Goal: Information Seeking & Learning: Learn about a topic

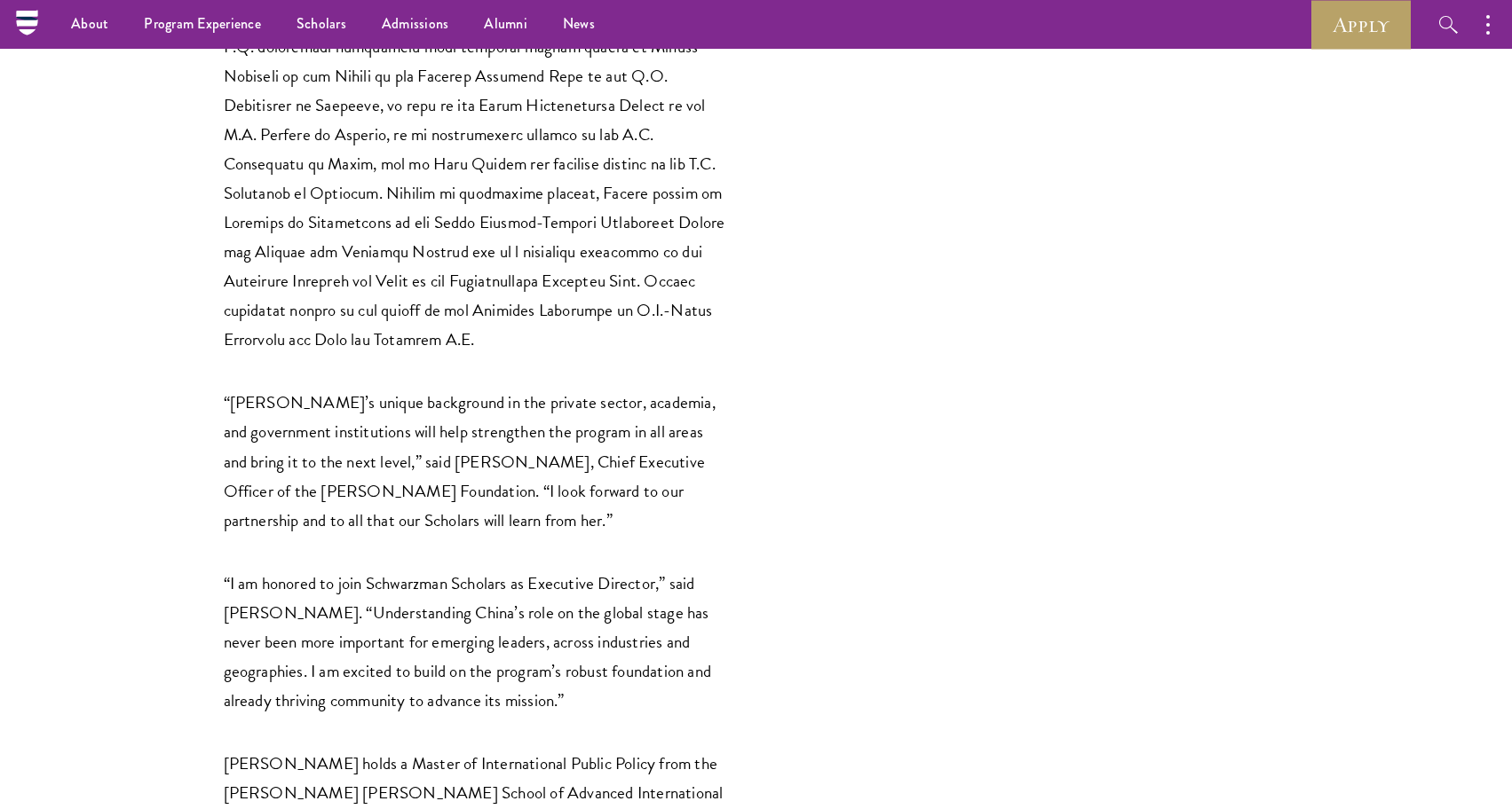
scroll to position [2000, 0]
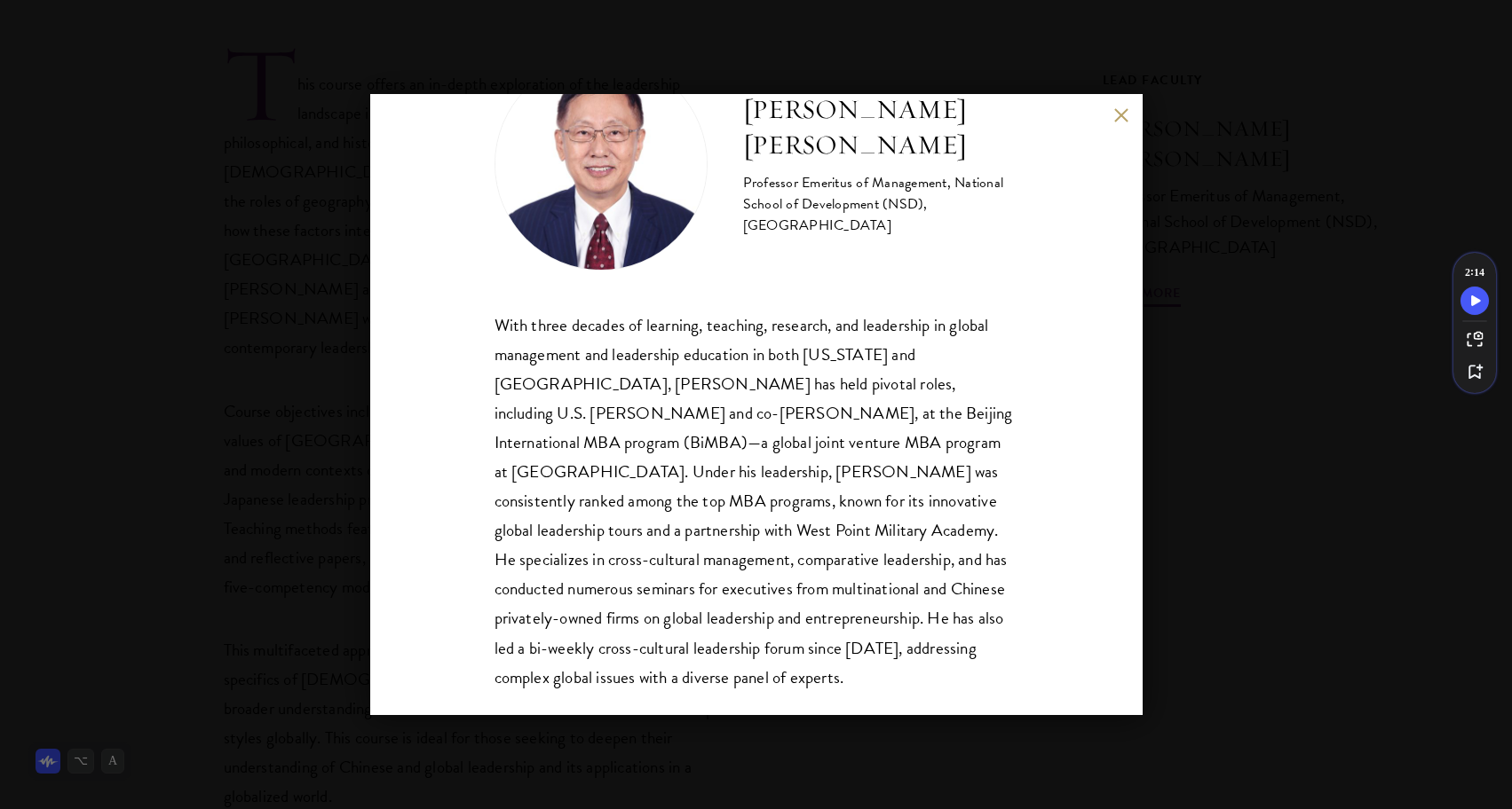
scroll to position [90, 0]
click at [1122, 125] on div "John Zhuang Yang Professor Emeritus of Management, National School of Developme…" at bounding box center [756, 404] width 772 height 621
click at [1122, 115] on button at bounding box center [1122, 114] width 15 height 15
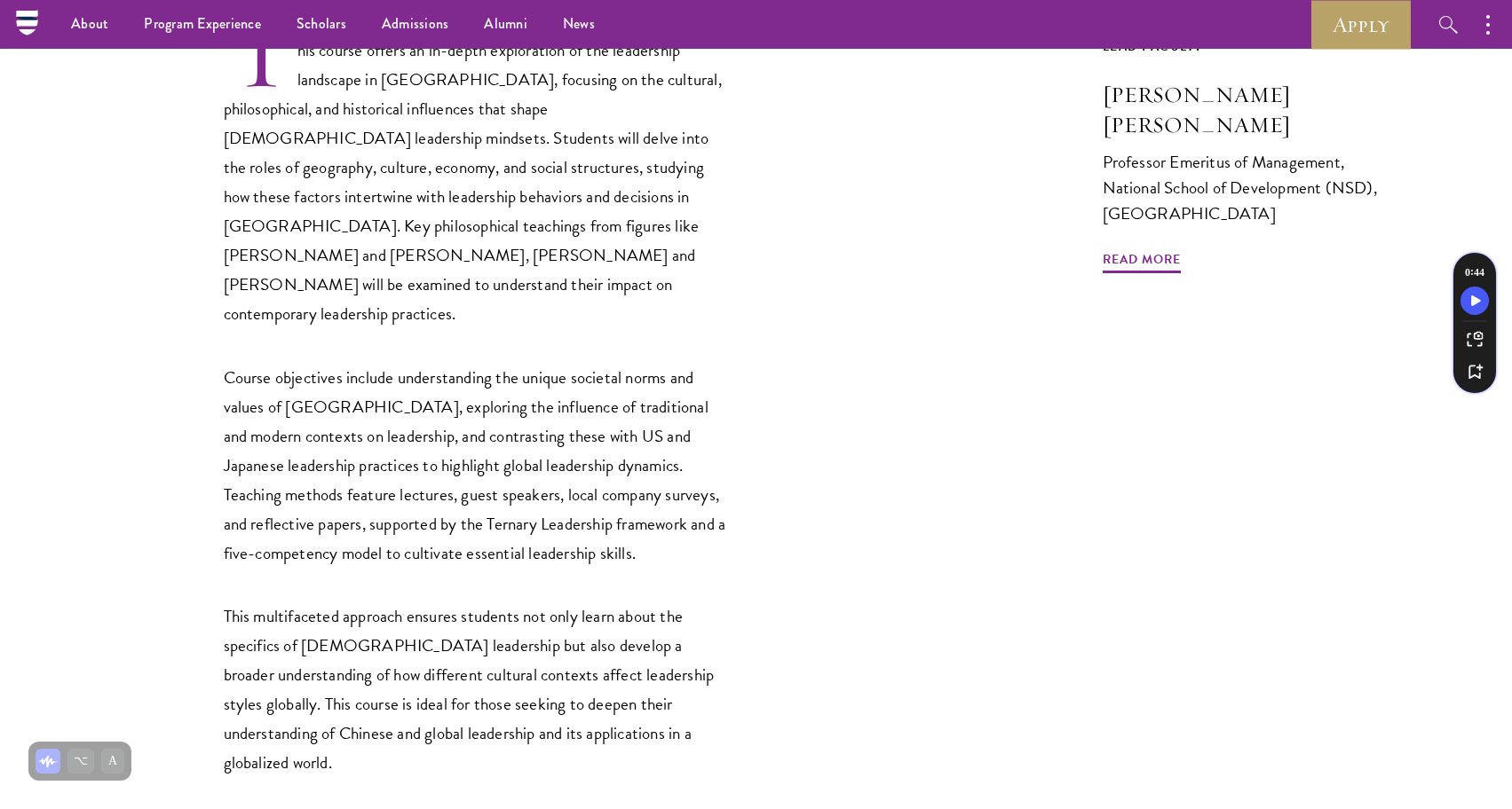
scroll to position [511, 0]
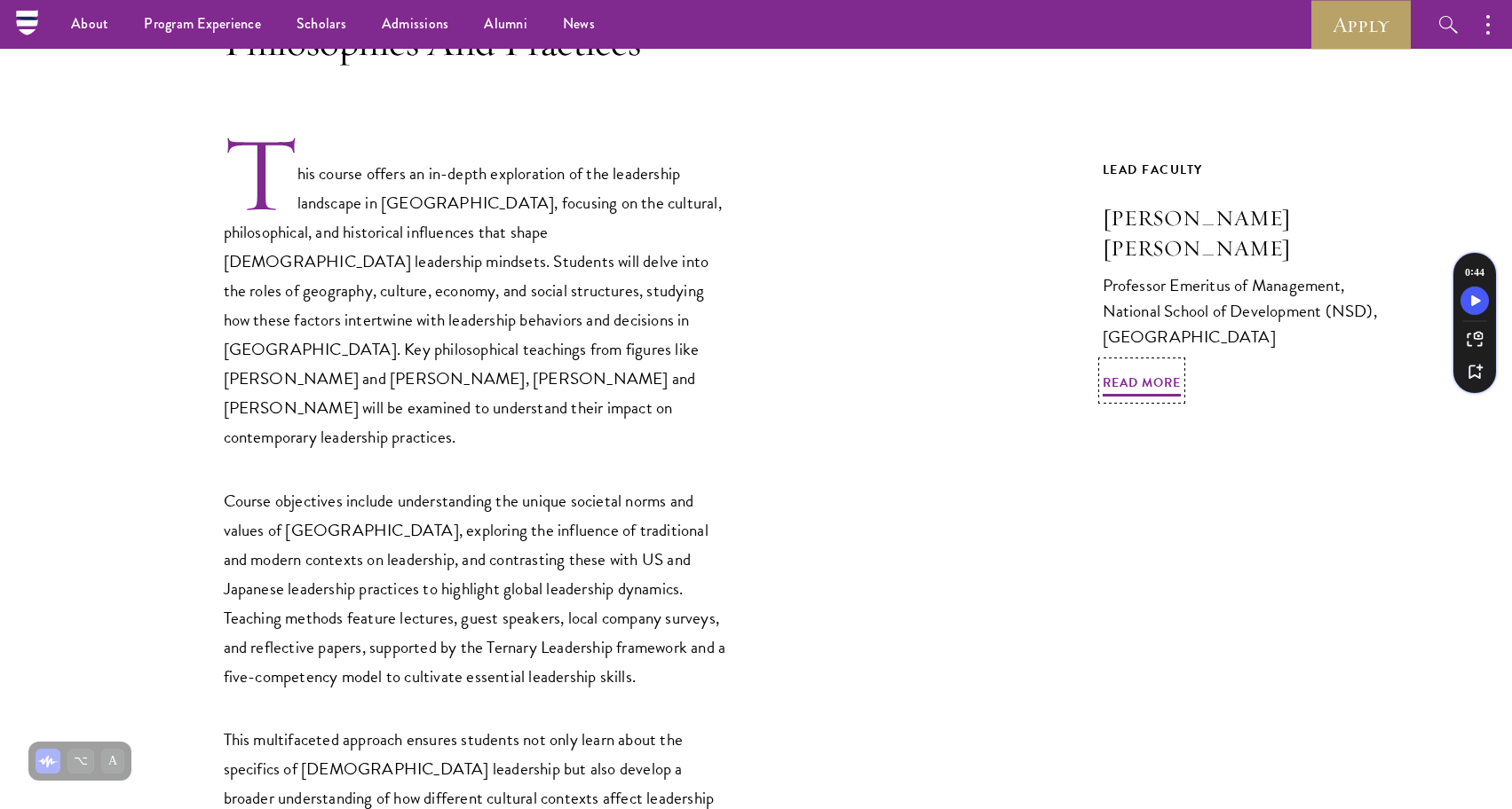
click at [1173, 278] on div "Professor Emeritus of Management, National School of Development (NSD), Peking …" at bounding box center [1249, 311] width 293 height 77
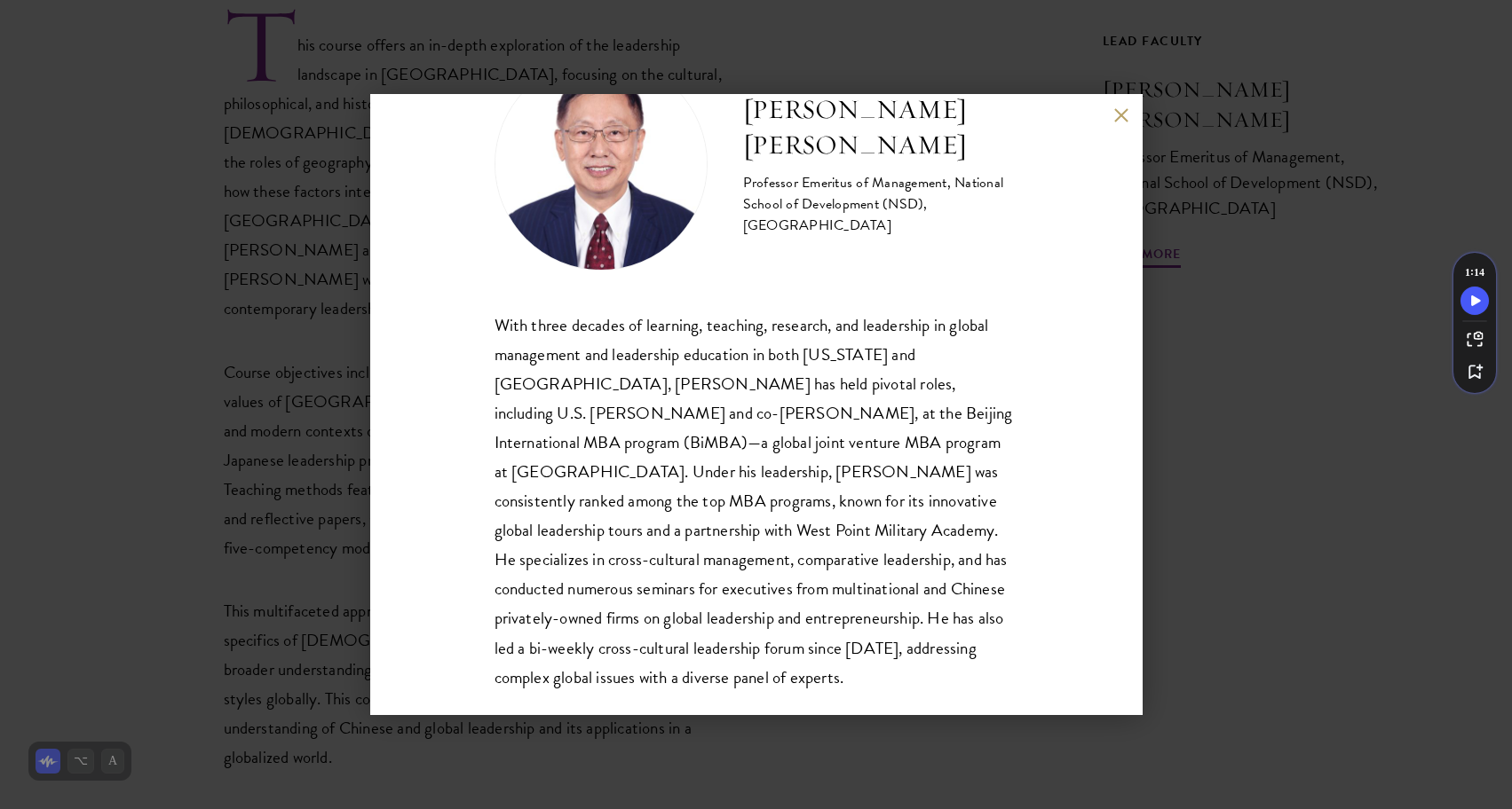
scroll to position [642, 0]
click at [1124, 119] on button at bounding box center [1122, 114] width 15 height 15
